Goal: Find specific page/section: Find specific page/section

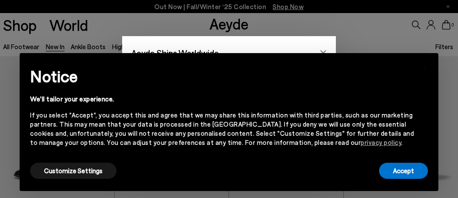
click at [327, 54] on div "× Notice We'll tailor your experience. If you select "Accept", you accept this …" at bounding box center [229, 122] width 418 height 138
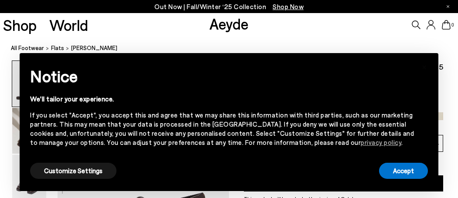
scroll to position [99, 0]
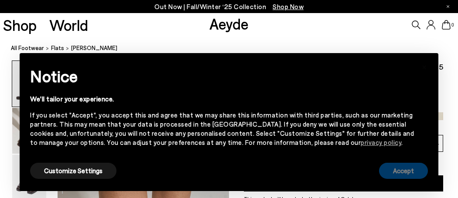
click at [406, 169] on button "Accept" at bounding box center [403, 171] width 49 height 16
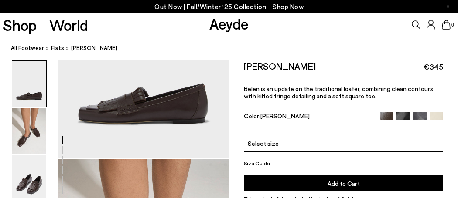
scroll to position [124, 0]
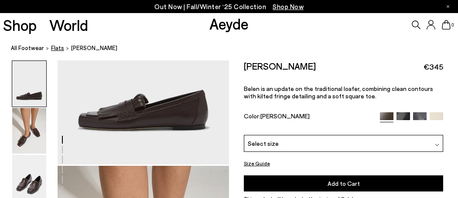
click at [54, 49] on span "flats" at bounding box center [57, 47] width 13 height 7
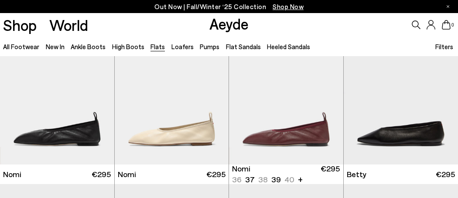
scroll to position [363, 0]
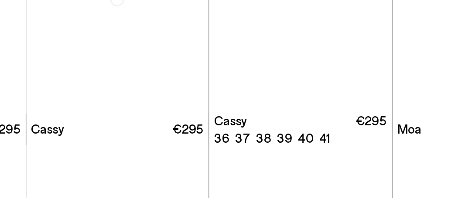
scroll to position [1065, 0]
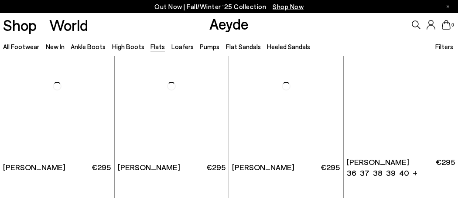
scroll to position [2313, 0]
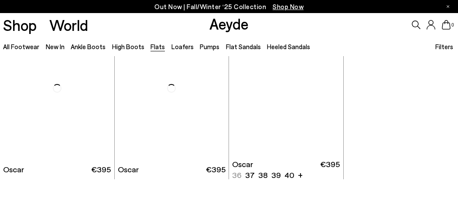
scroll to position [3452, 0]
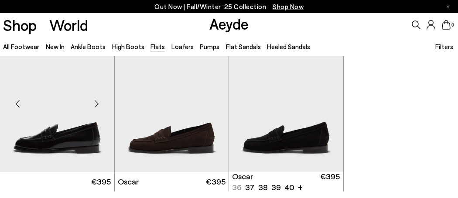
click at [76, 134] on img at bounding box center [57, 100] width 114 height 143
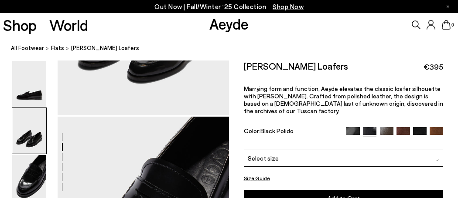
scroll to position [312, 0]
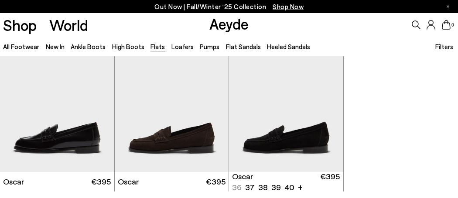
scroll to position [3686, 0]
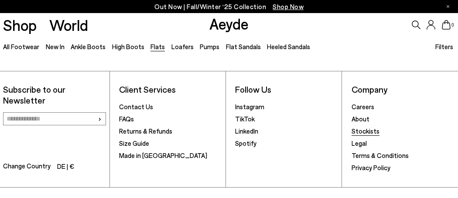
click at [368, 127] on link "Stockists" at bounding box center [365, 131] width 28 height 8
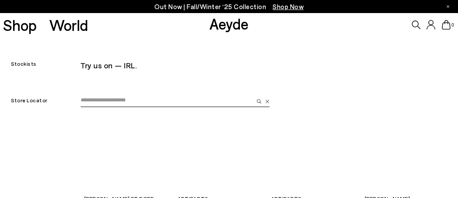
click at [88, 97] on input "email" at bounding box center [167, 100] width 173 height 13
type input "*******"
click at [258, 101] on img "submit" at bounding box center [259, 101] width 4 height 4
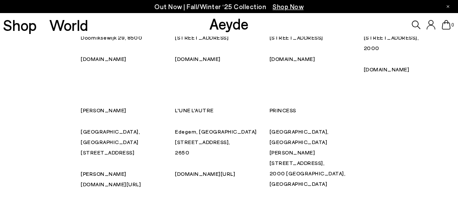
scroll to position [204, 0]
click at [103, 170] on link "[PERSON_NAME][DOMAIN_NAME][URL]" at bounding box center [111, 178] width 60 height 17
